Goal: Task Accomplishment & Management: Manage account settings

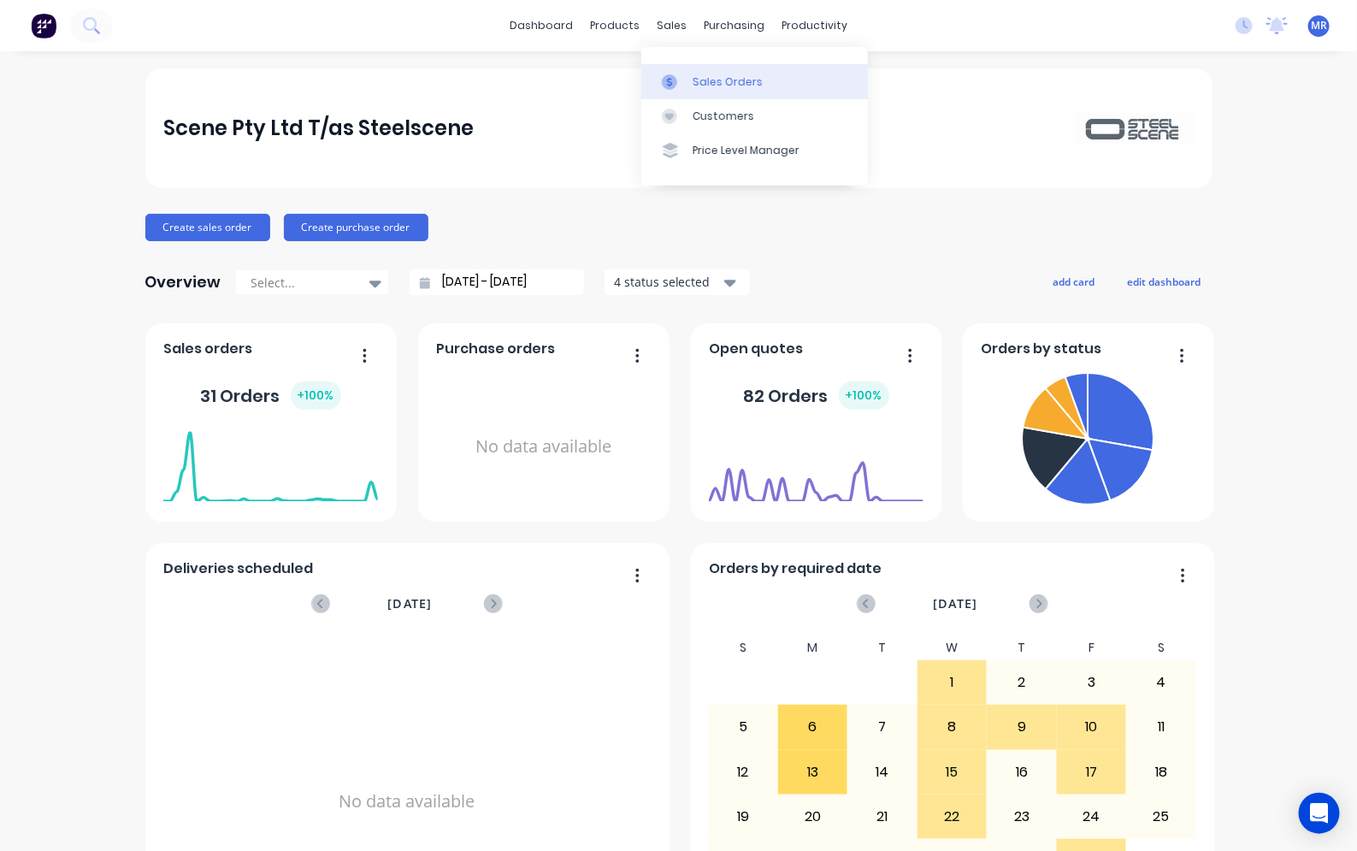
click at [702, 70] on link "Sales Orders" at bounding box center [754, 81] width 227 height 34
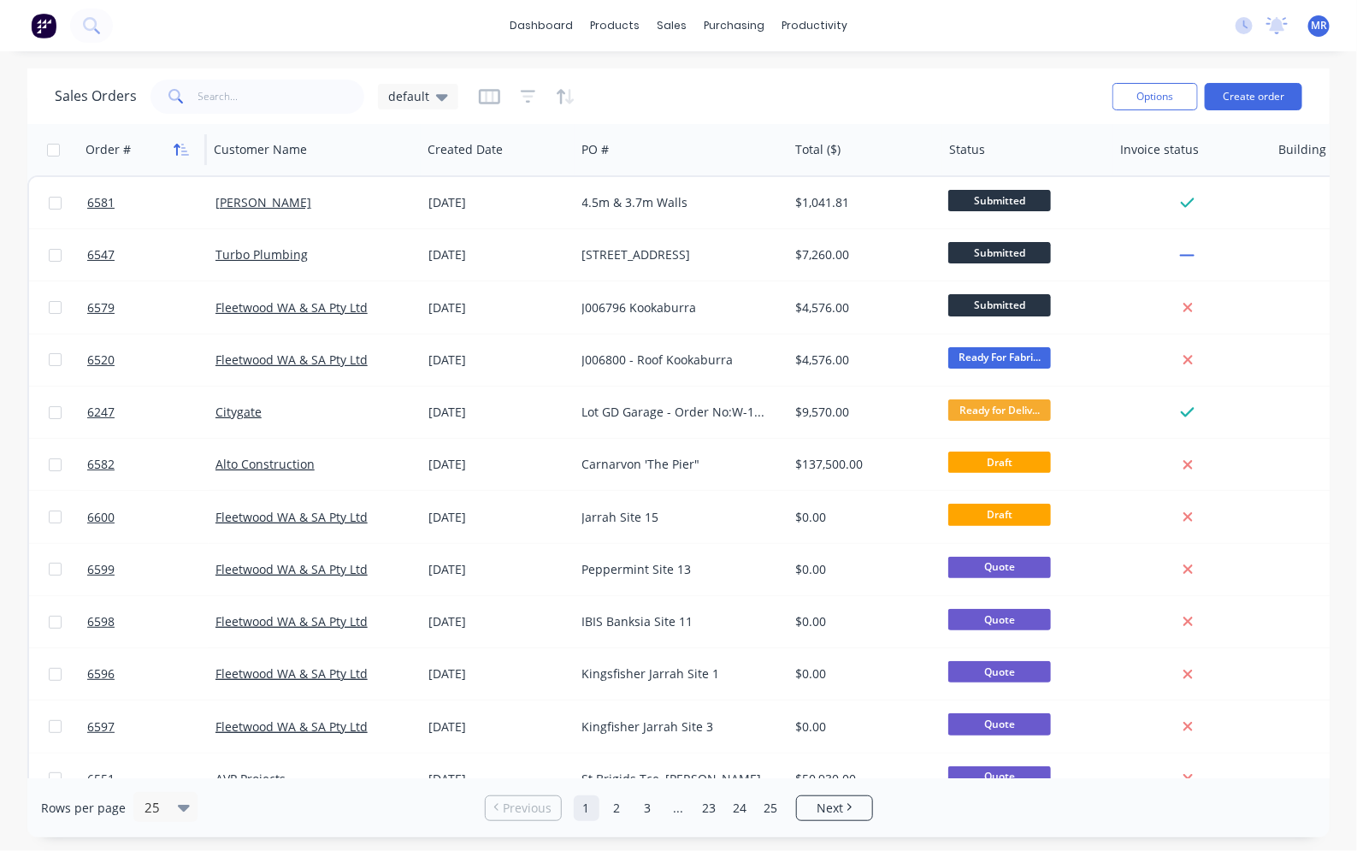
click at [180, 152] on icon "button" at bounding box center [181, 150] width 15 height 14
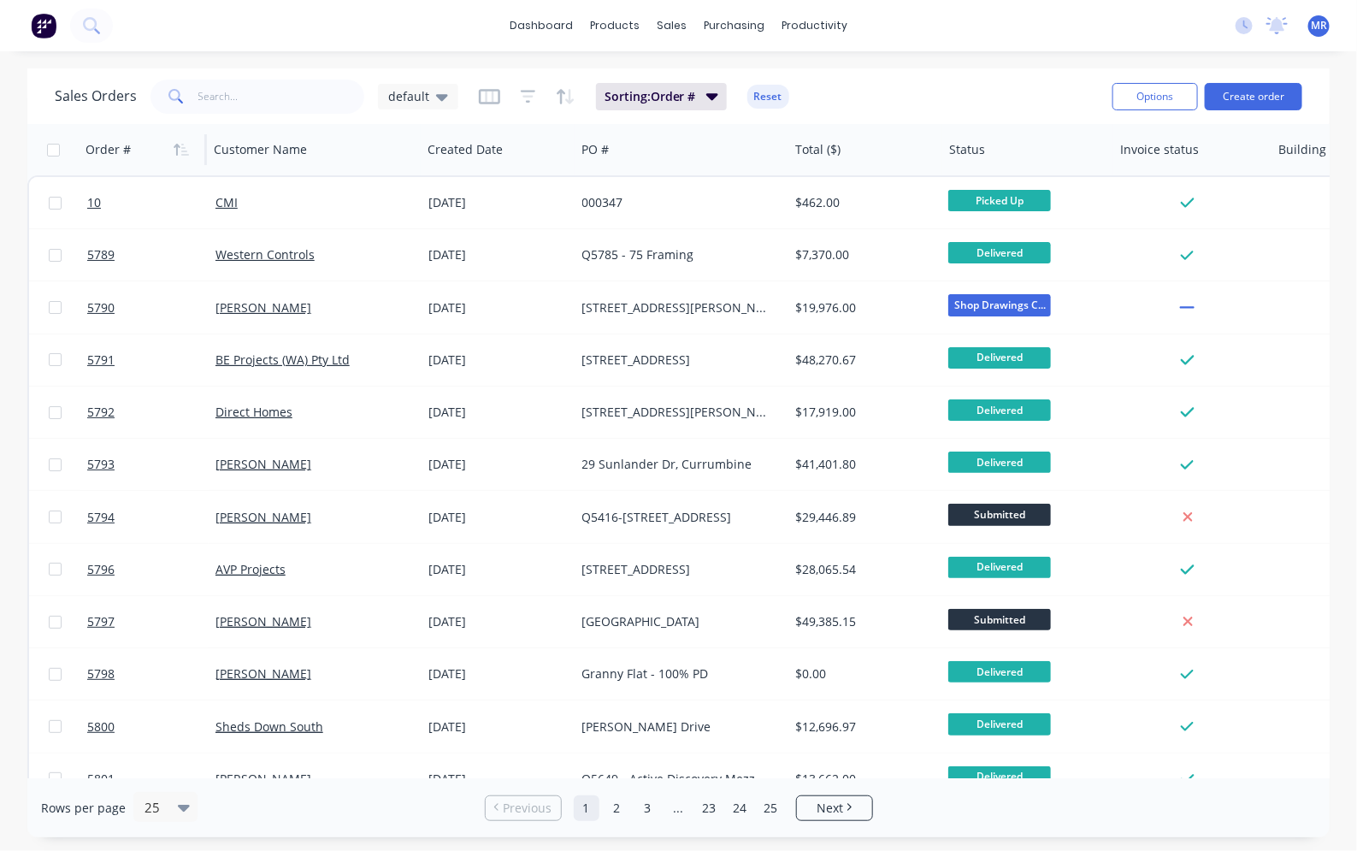
click at [180, 151] on icon "button" at bounding box center [181, 150] width 15 height 14
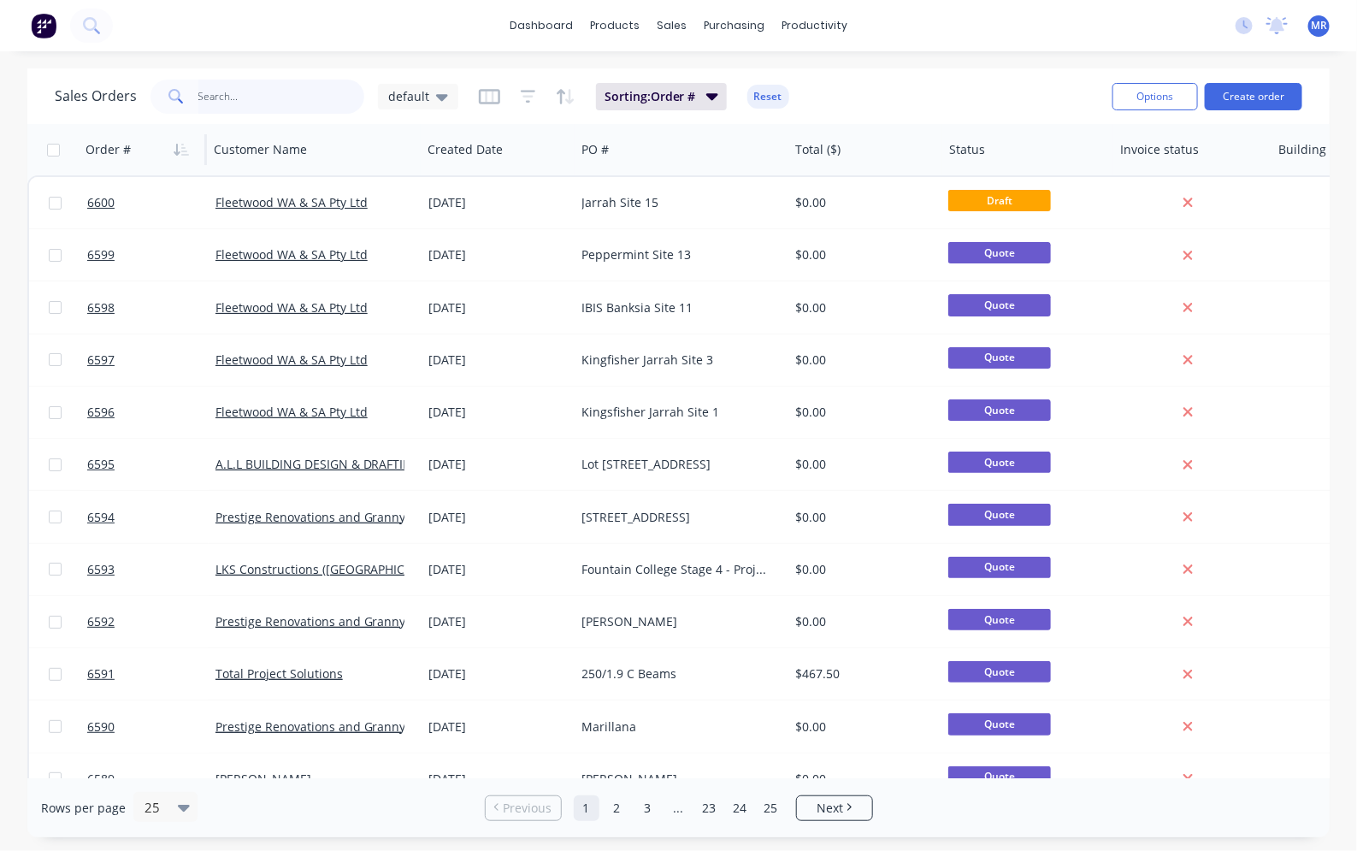
click at [242, 94] on input "text" at bounding box center [281, 97] width 167 height 34
type input "AVP"
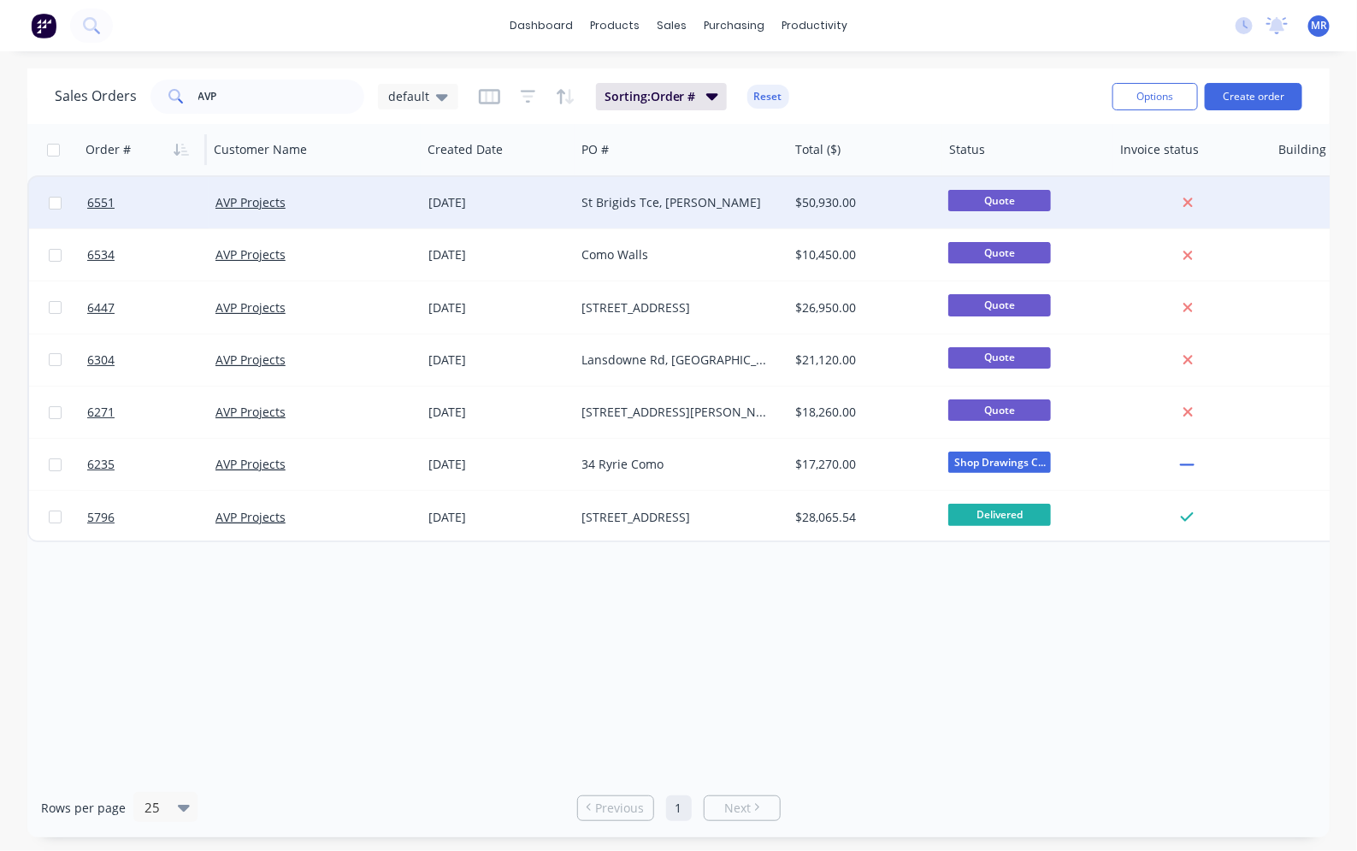
click at [634, 207] on div "St Brigids Tce, [PERSON_NAME]" at bounding box center [677, 202] width 190 height 17
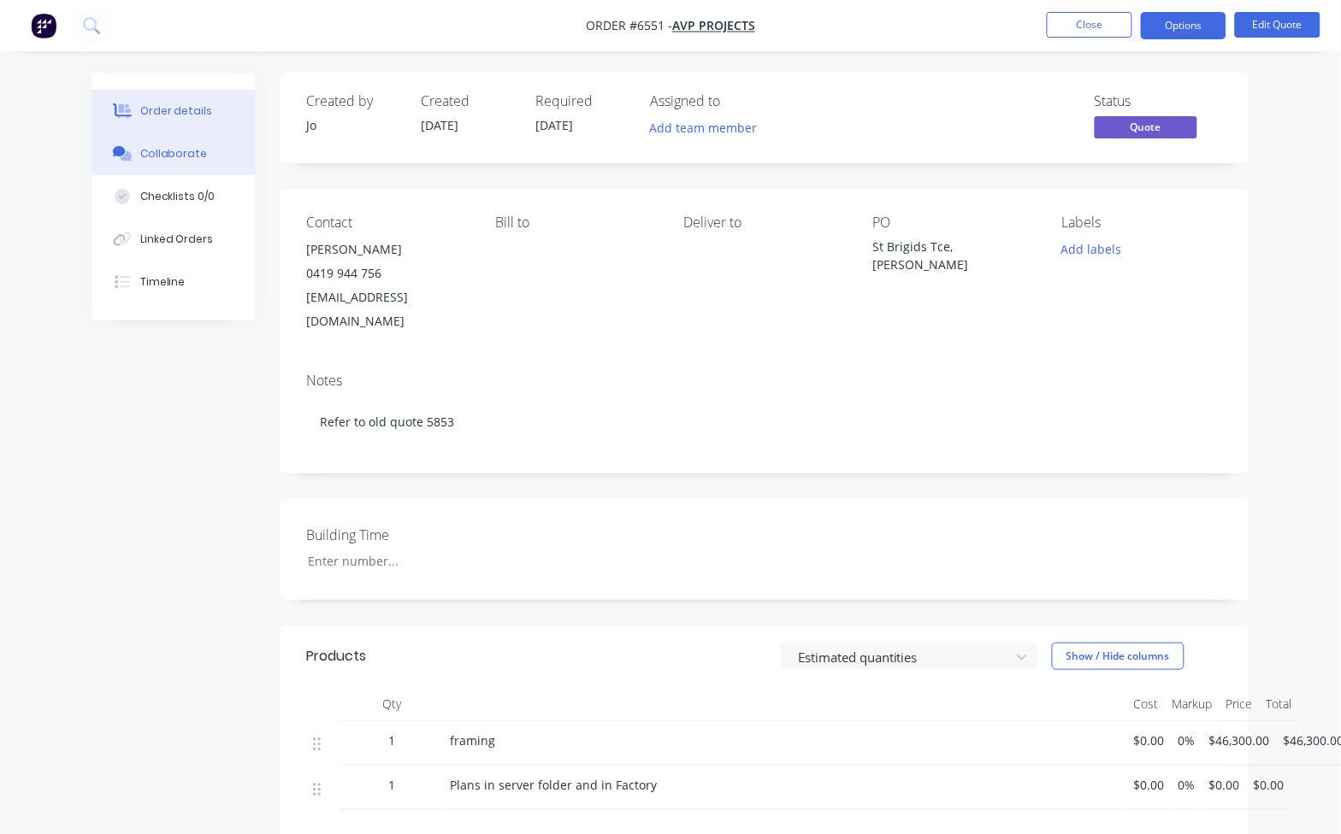
click at [177, 161] on div "Collaborate" at bounding box center [174, 153] width 68 height 15
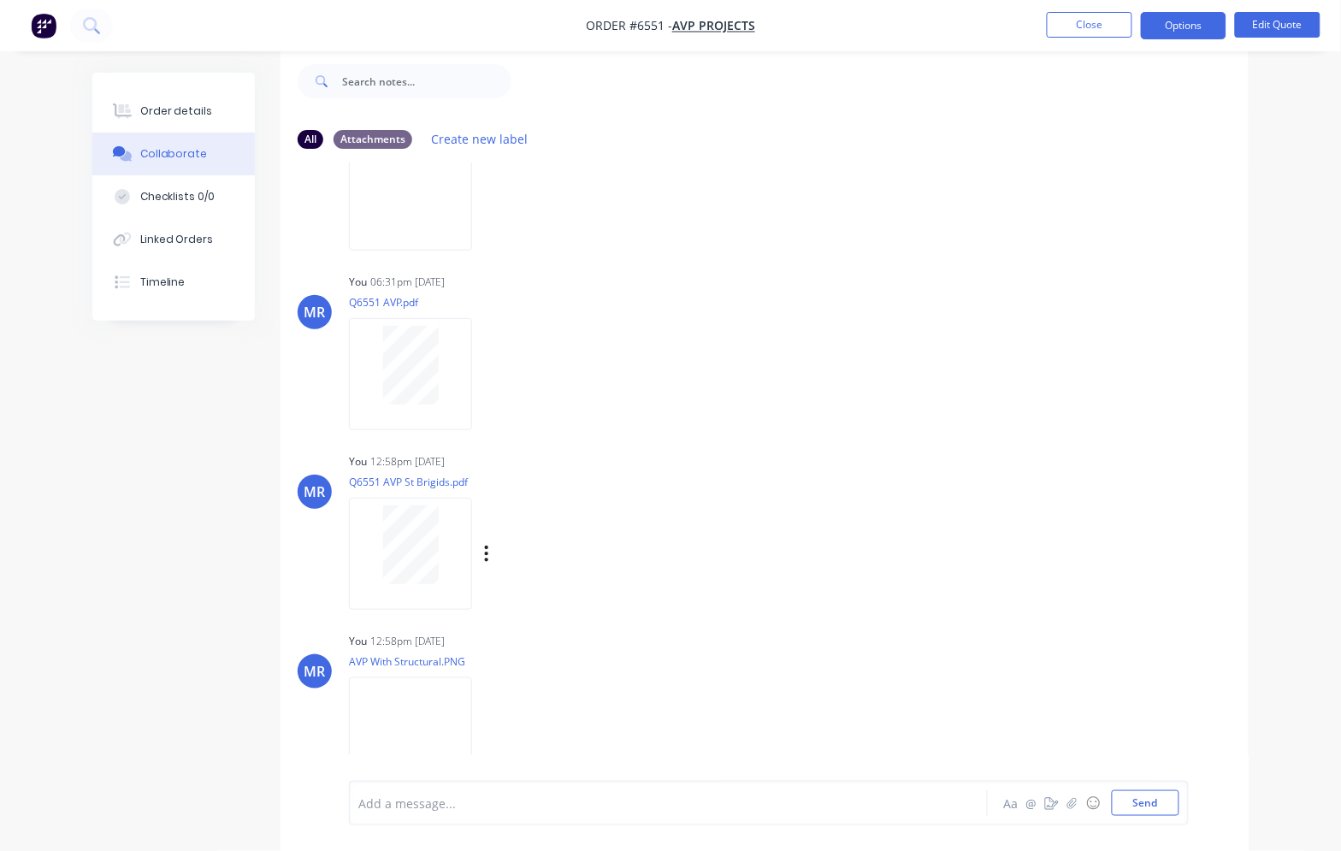
scroll to position [315, 0]
click at [0, 419] on html "Order #6551 - AVP Projects Close Options Edit Quote Order details Collaborate C…" at bounding box center [670, 412] width 1341 height 876
click at [490, 535] on div "Labels Download Delete" at bounding box center [575, 547] width 192 height 25
click at [480, 535] on div "Labels Download Delete" at bounding box center [575, 547] width 192 height 25
click at [487, 539] on icon "button" at bounding box center [486, 546] width 3 height 15
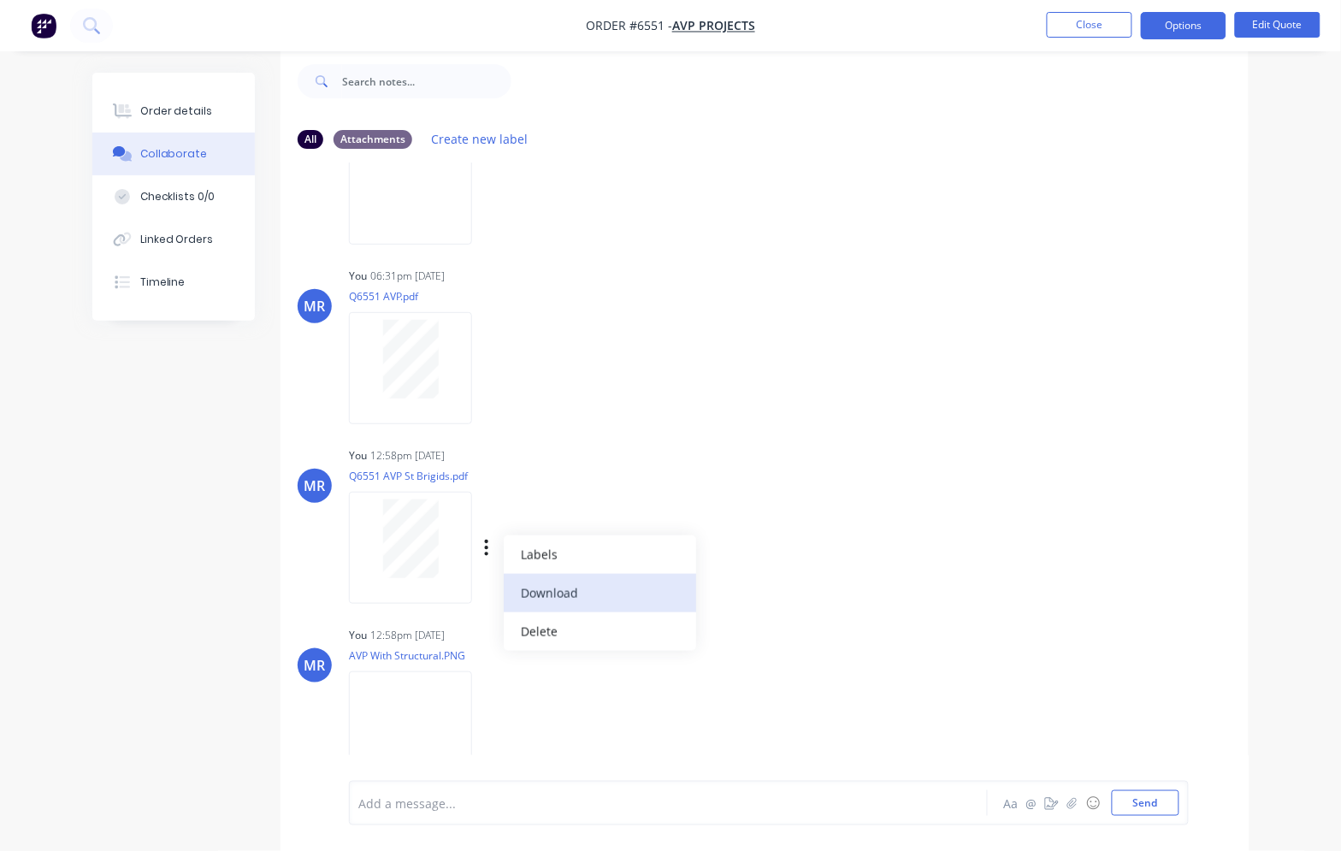
drag, startPoint x: 547, startPoint y: 560, endPoint x: 586, endPoint y: 570, distance: 39.8
click at [545, 574] on button "Download" at bounding box center [600, 593] width 192 height 38
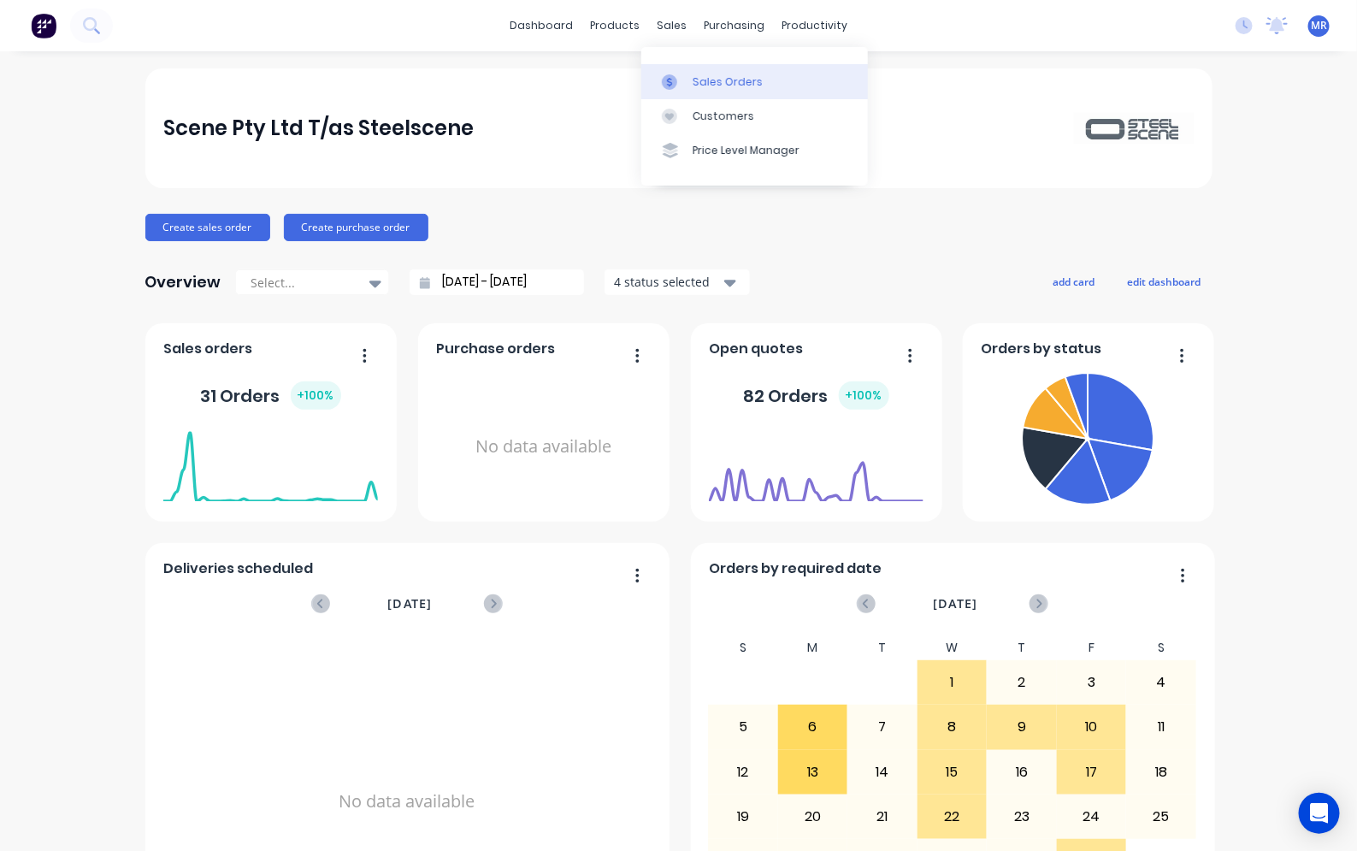
click at [701, 77] on div "Sales Orders" at bounding box center [728, 81] width 70 height 15
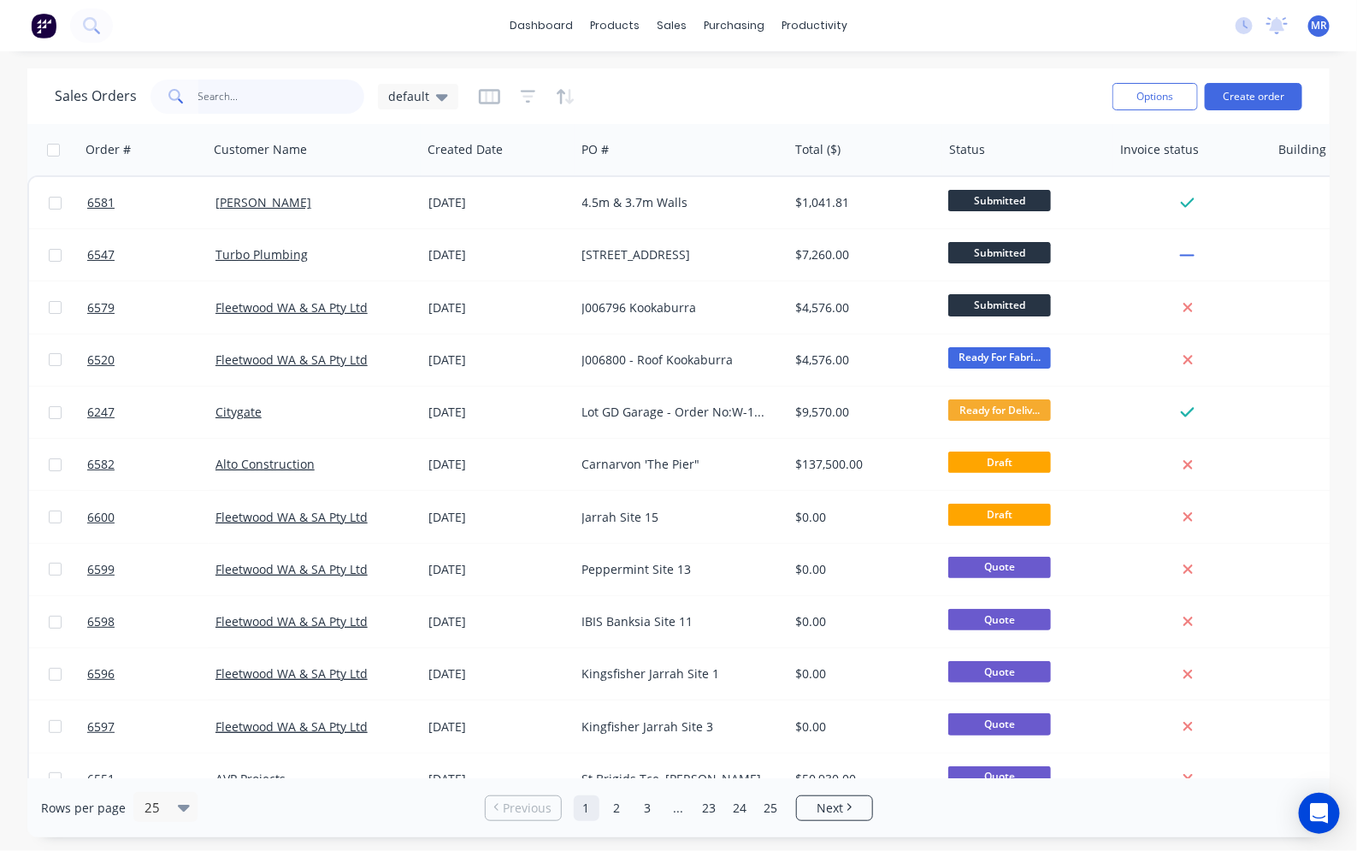
click at [250, 90] on input "text" at bounding box center [281, 97] width 167 height 34
type input "AVP"
